Goal: Task Accomplishment & Management: Manage account settings

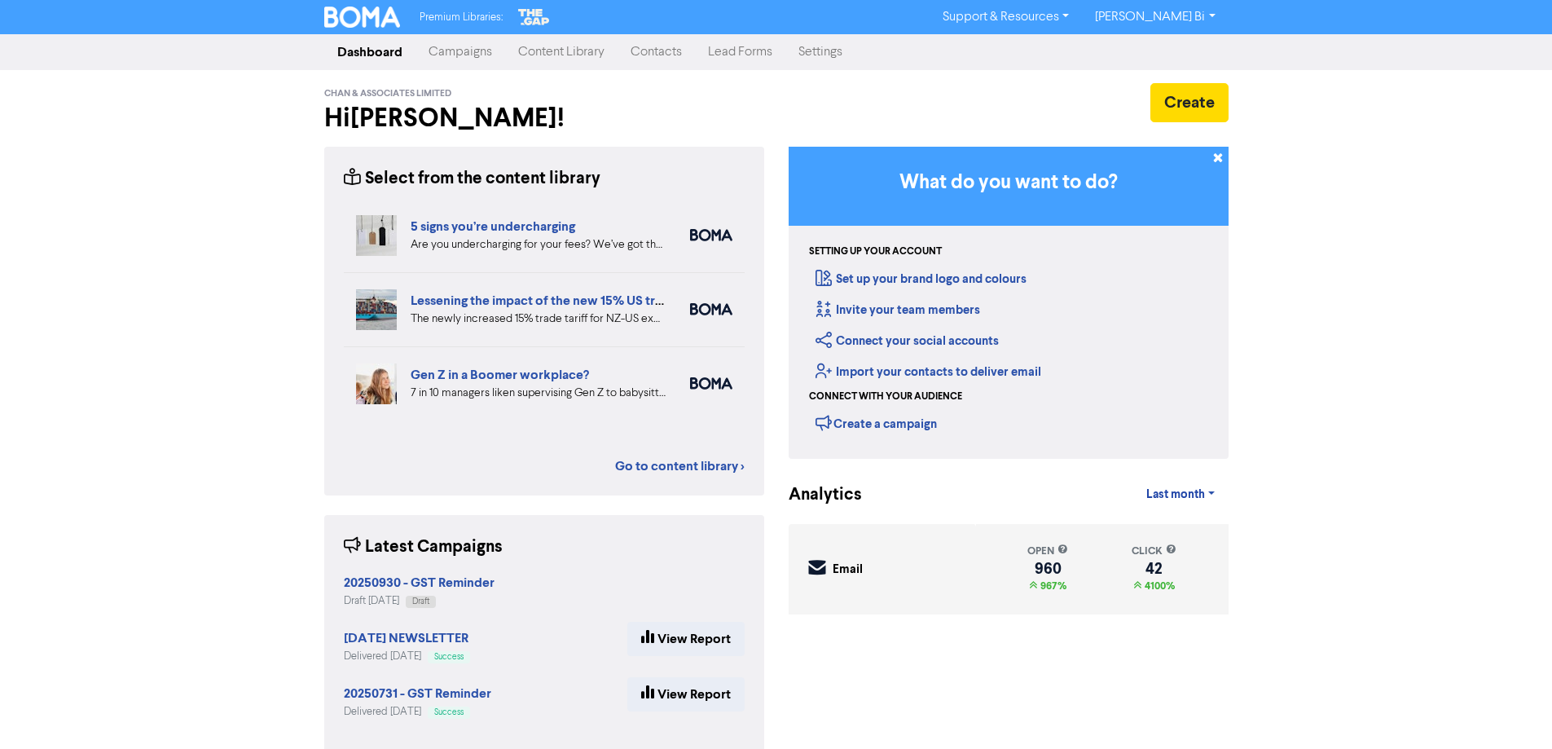
click at [665, 41] on link "Contacts" at bounding box center [656, 52] width 77 height 33
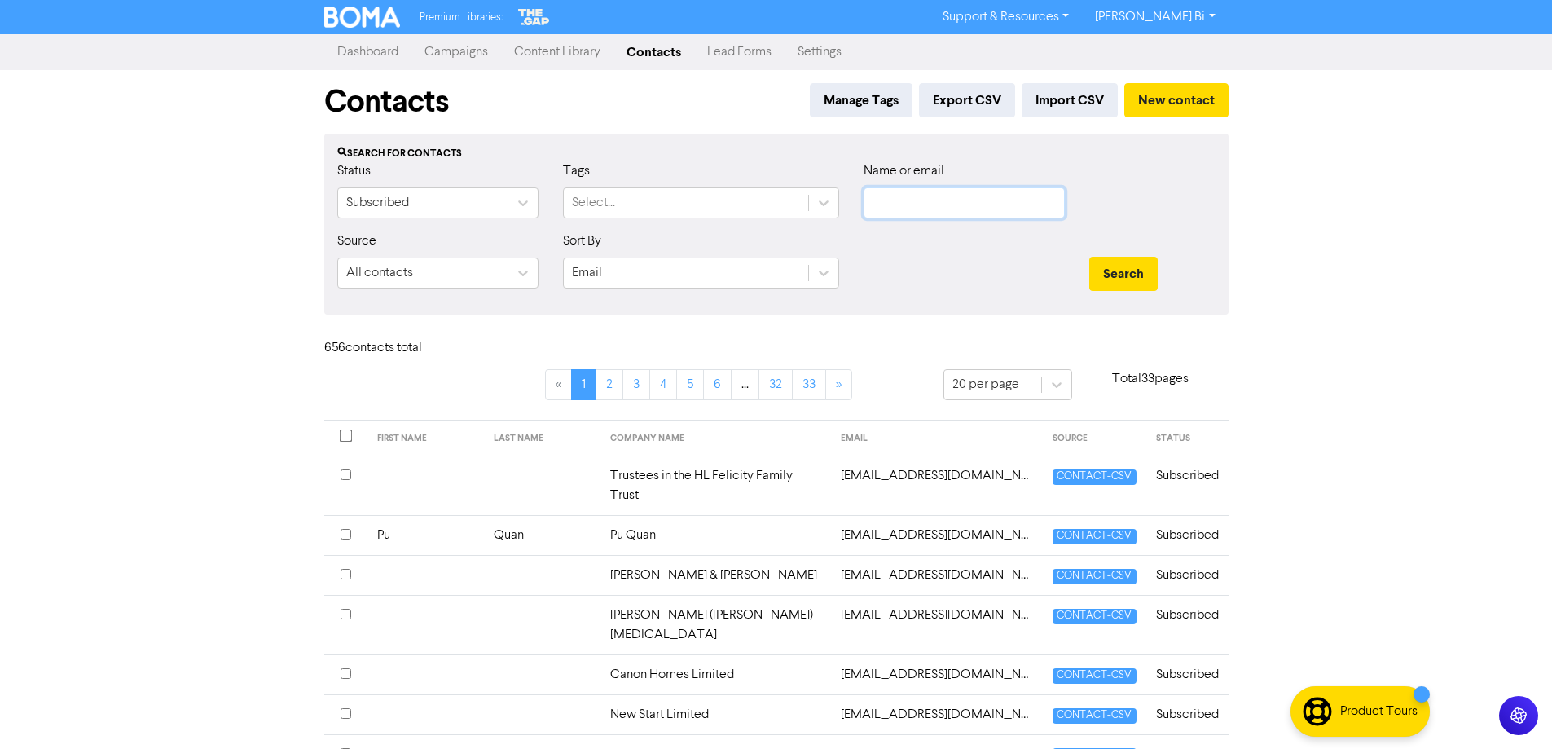
click at [934, 204] on input "text" at bounding box center [964, 202] width 201 height 31
paste input "[EMAIL_ADDRESS][DOMAIN_NAME]"
type input "[EMAIL_ADDRESS][DOMAIN_NAME]"
click at [1128, 283] on button "Search" at bounding box center [1123, 274] width 68 height 34
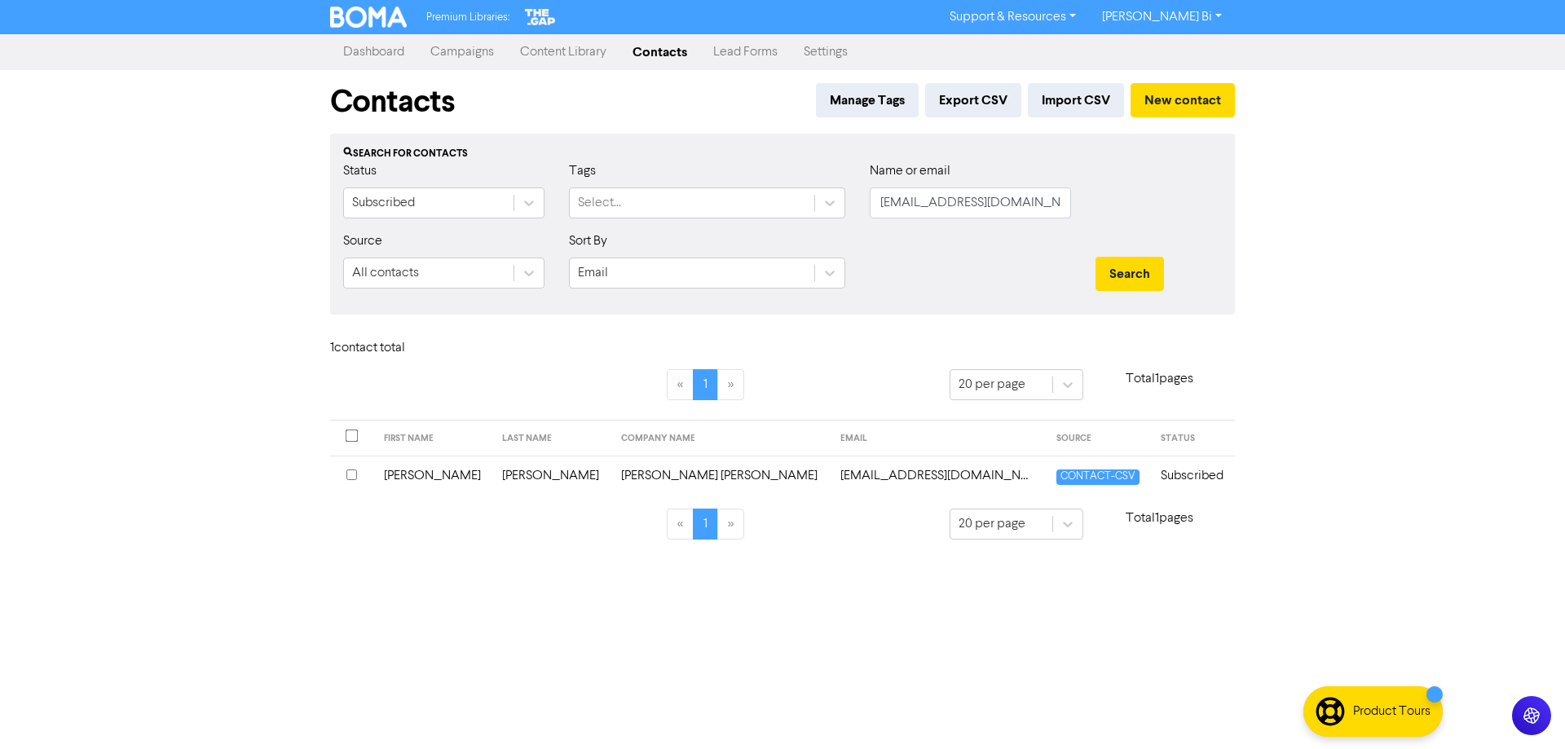
click at [351, 471] on input "checkbox" at bounding box center [351, 474] width 11 height 11
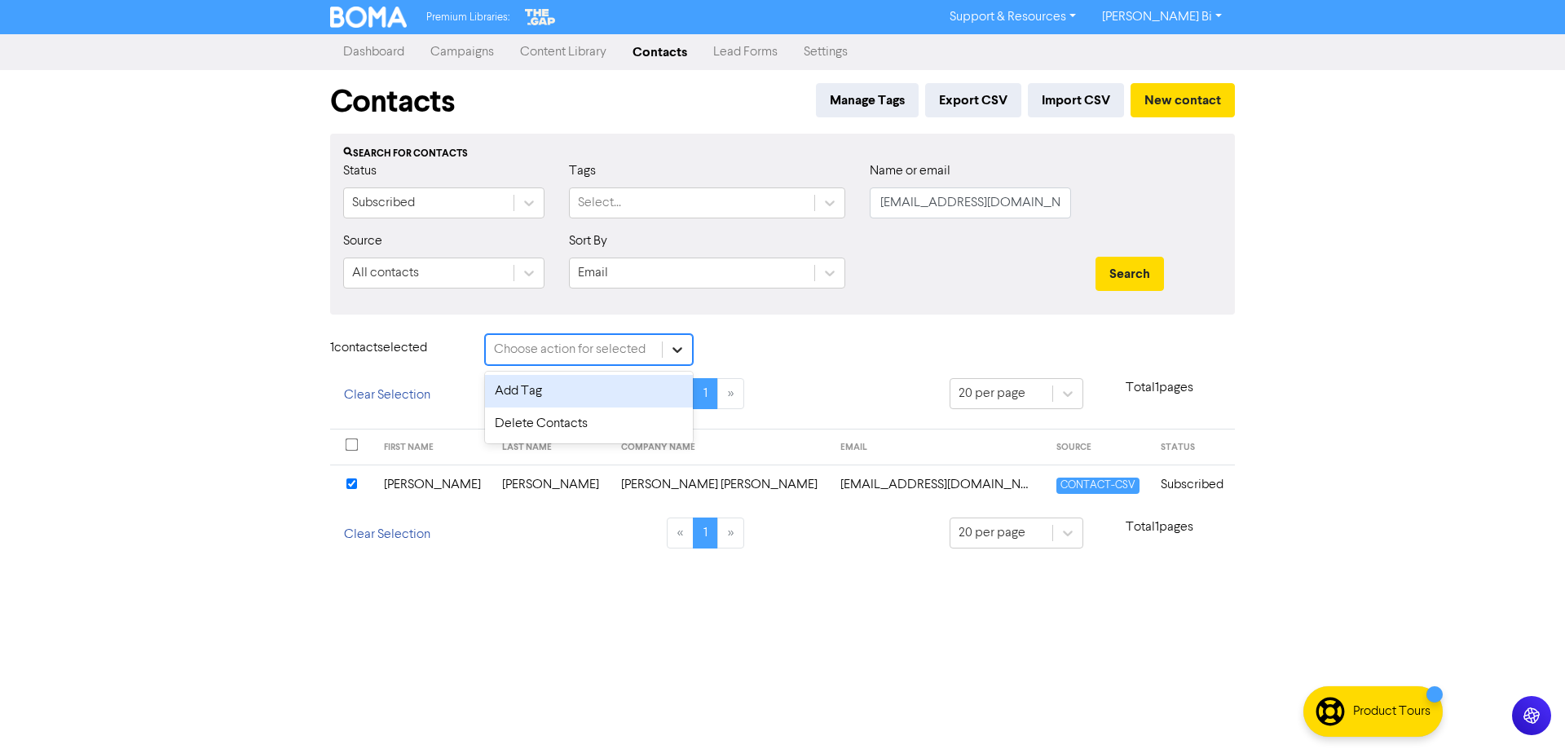
click at [682, 355] on icon at bounding box center [677, 349] width 16 height 16
click at [540, 421] on div "Delete Contacts" at bounding box center [589, 423] width 208 height 33
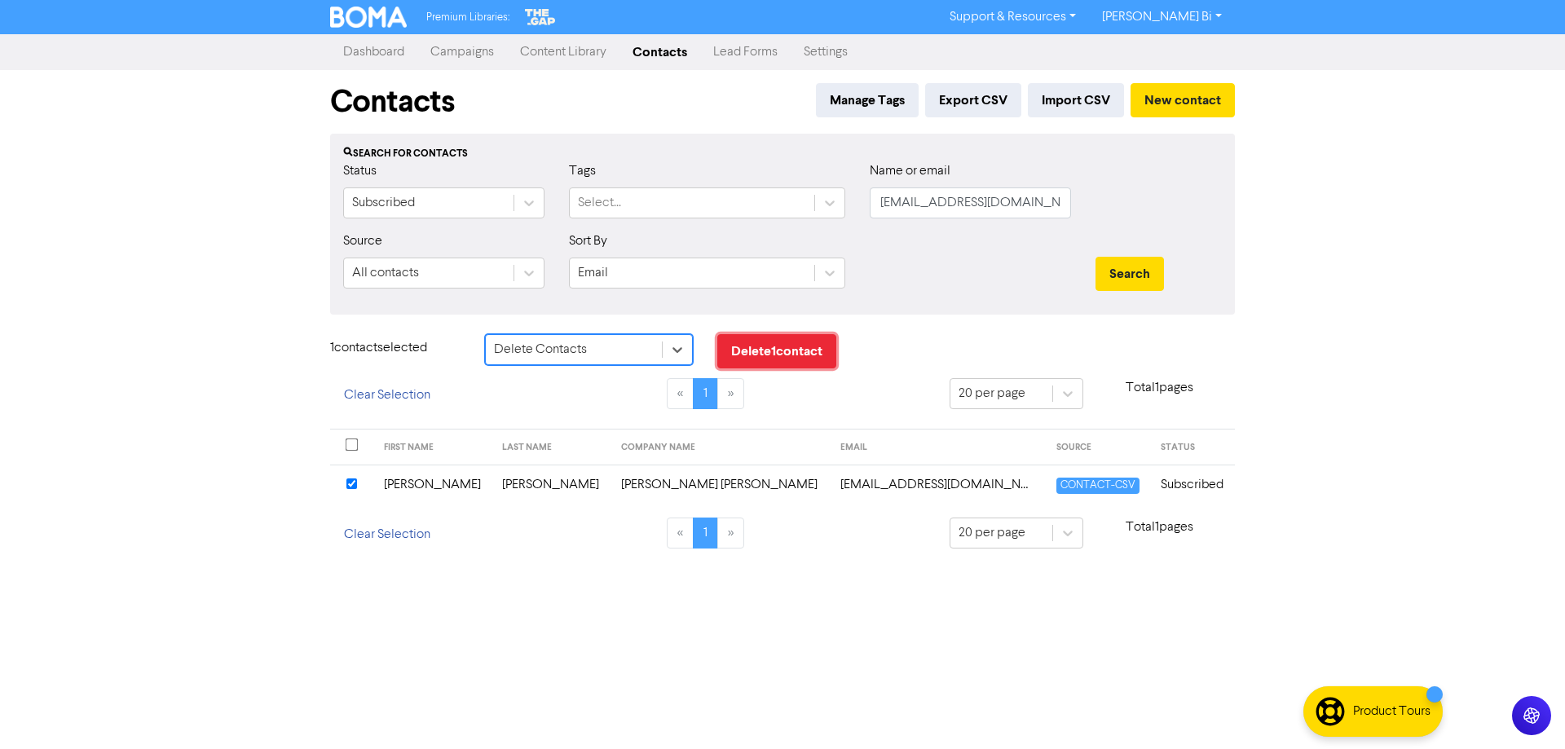
click at [790, 354] on button "Delete 1 contact" at bounding box center [776, 351] width 119 height 34
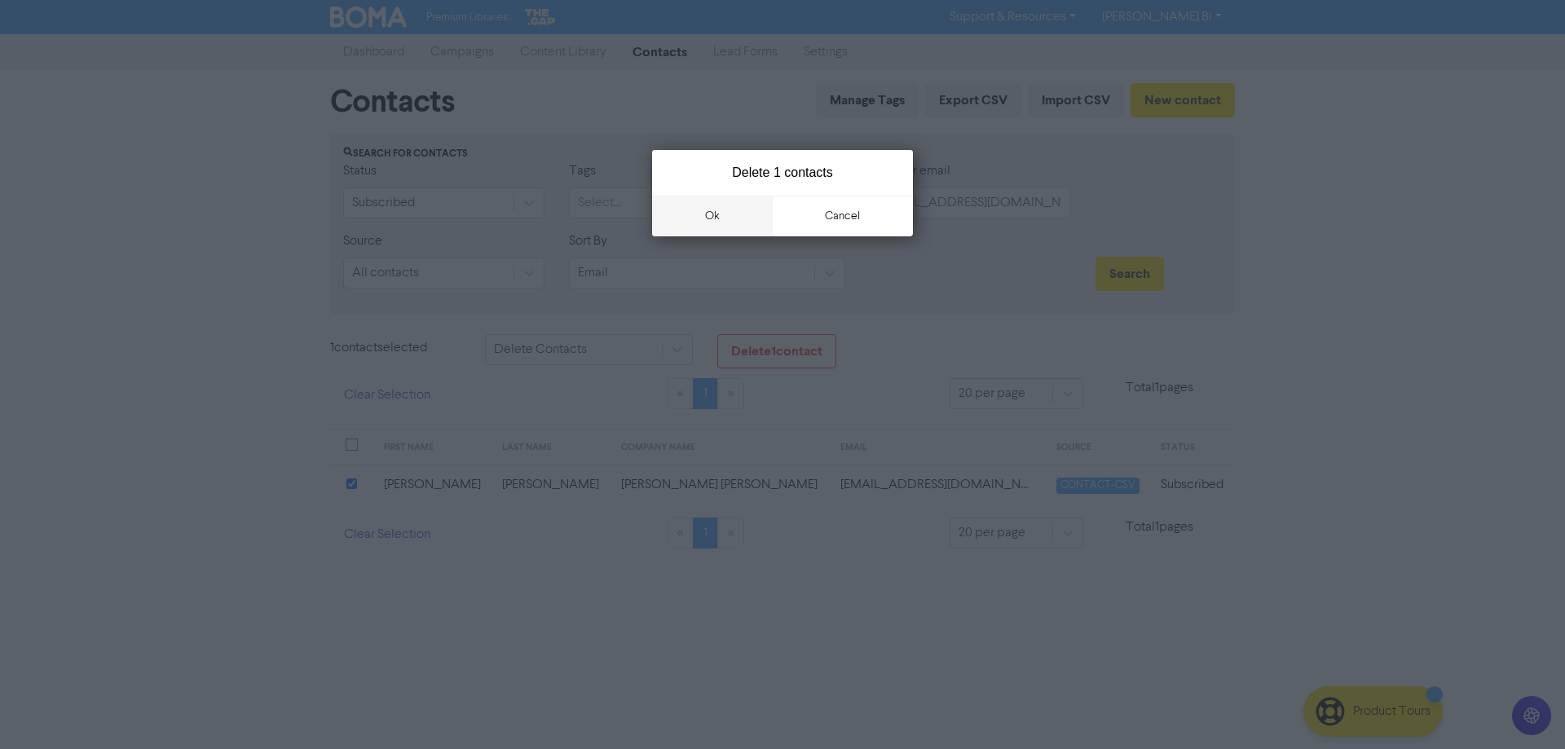
click at [731, 225] on button "ok" at bounding box center [712, 216] width 121 height 41
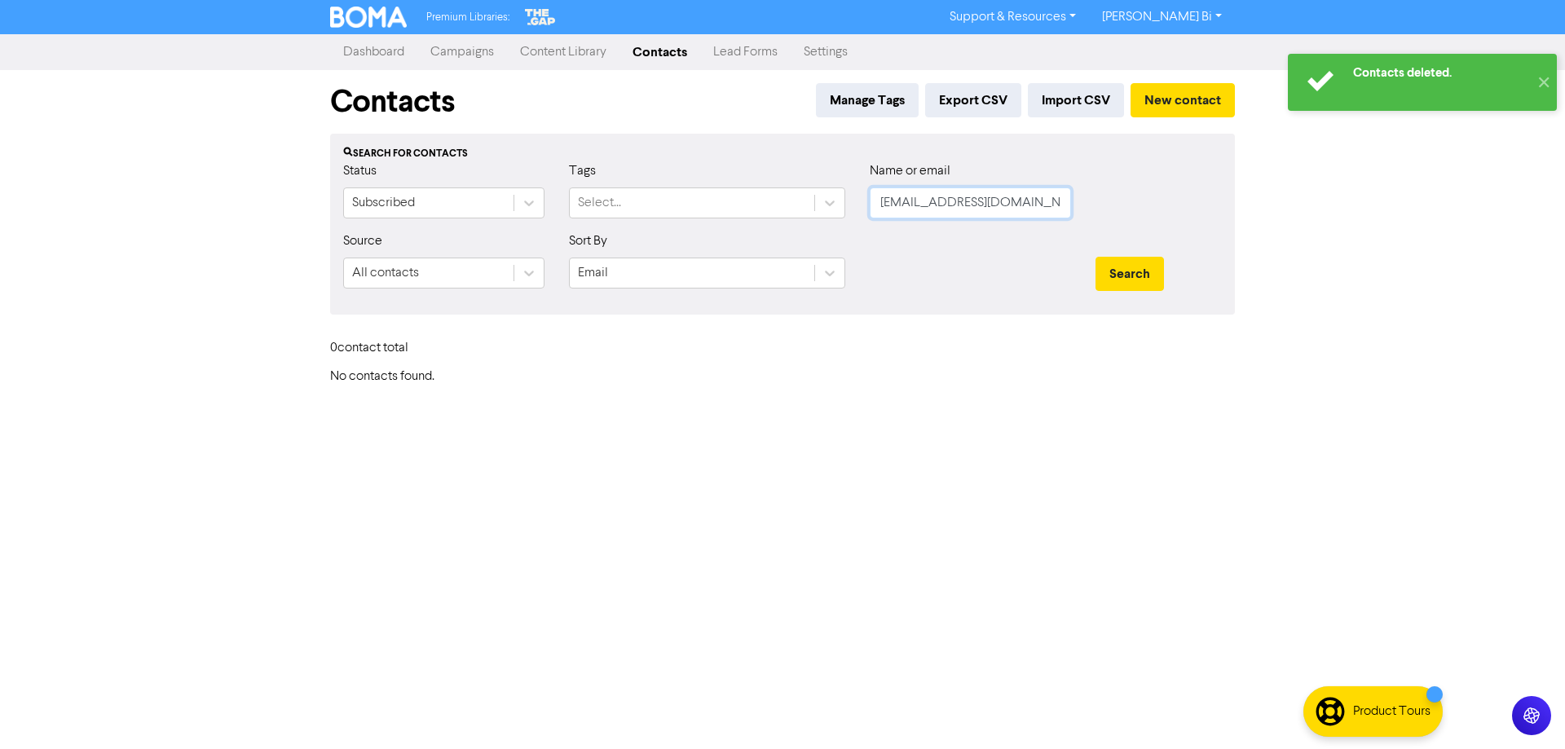
drag, startPoint x: 1047, startPoint y: 205, endPoint x: 495, endPoint y: 245, distance: 553.9
click at [525, 249] on form "Status Subscribed Tags Select... Name or email [EMAIL_ADDRESS][DOMAIN_NAME] Sou…" at bounding box center [782, 231] width 878 height 140
click at [1095, 257] on button "Search" at bounding box center [1129, 274] width 68 height 34
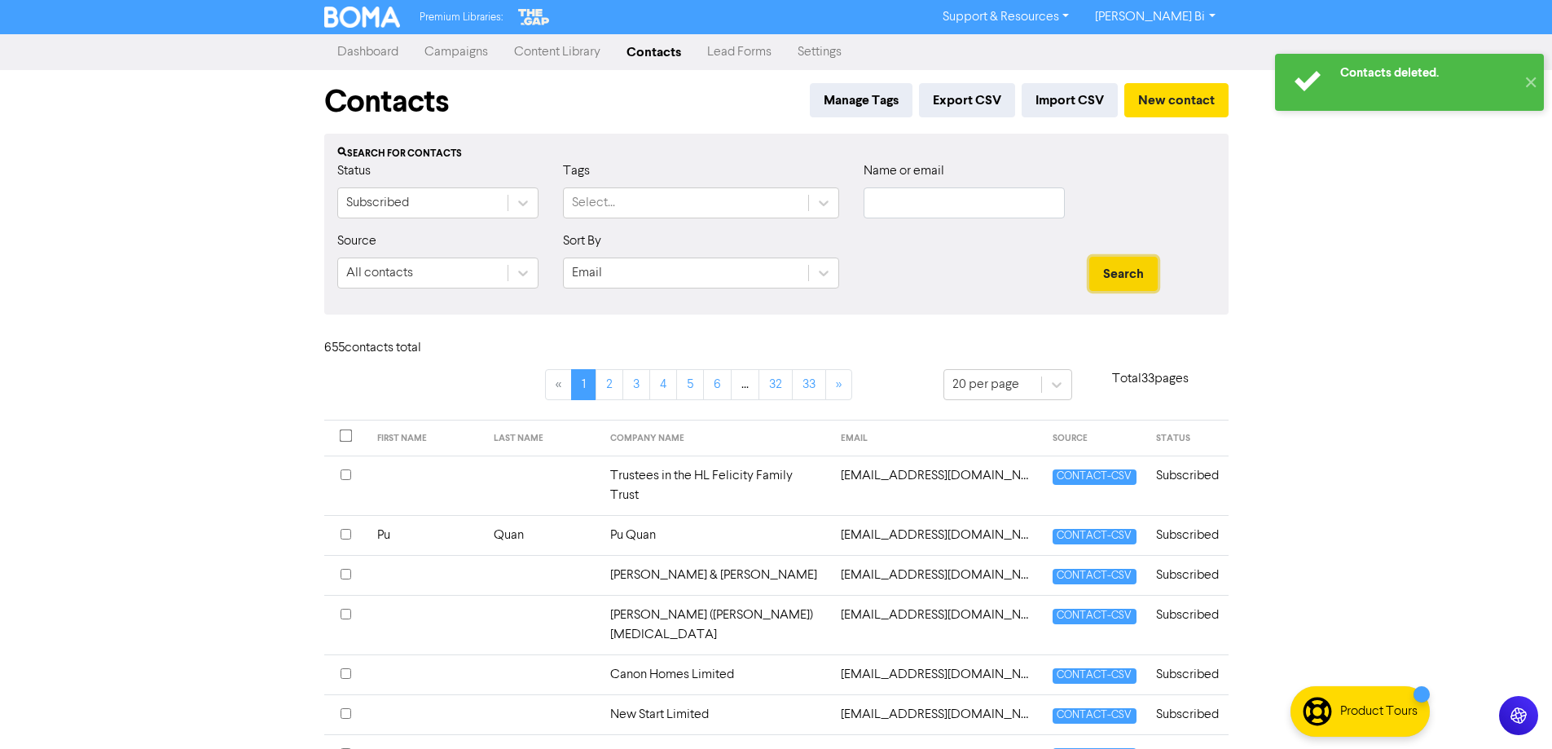
click at [1127, 281] on button "Search" at bounding box center [1123, 274] width 68 height 34
